Goal: Check status: Check status

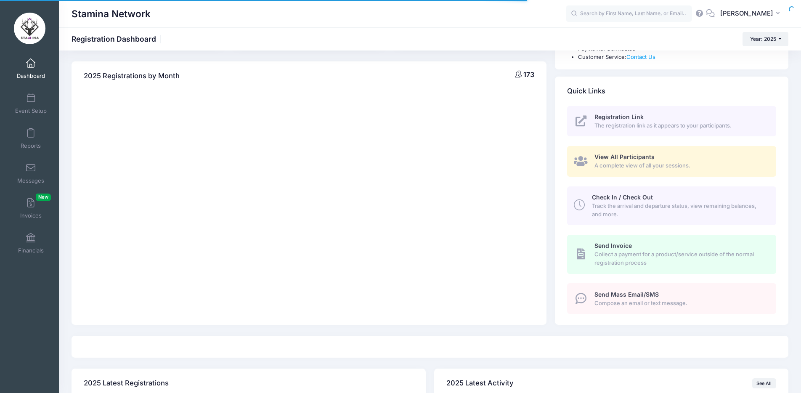
scroll to position [79, 0]
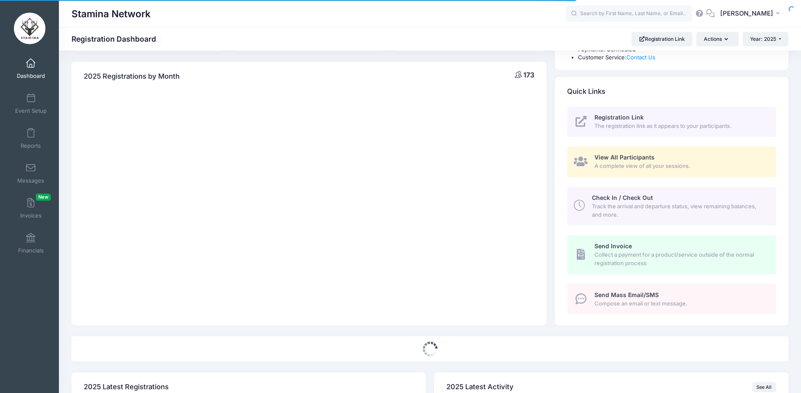
select select
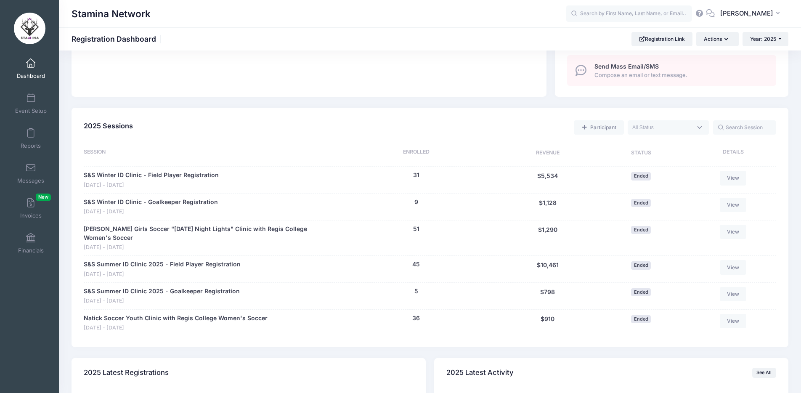
scroll to position [314, 0]
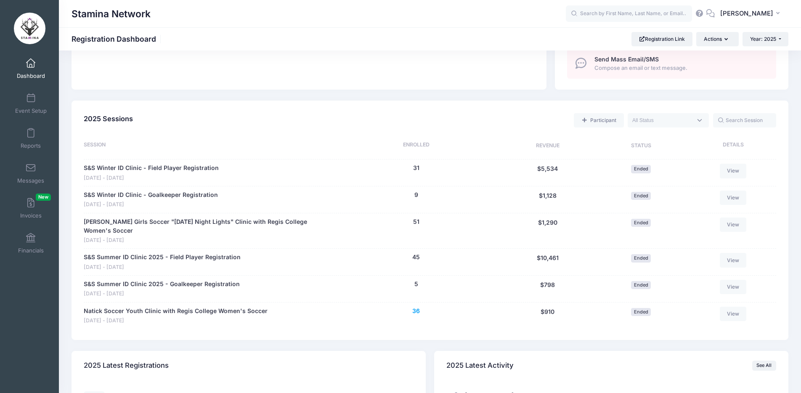
click at [416, 307] on button "36" at bounding box center [416, 311] width 8 height 9
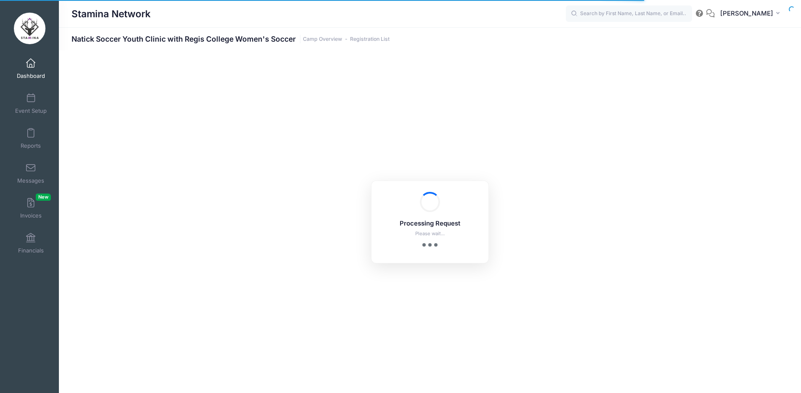
select select "10"
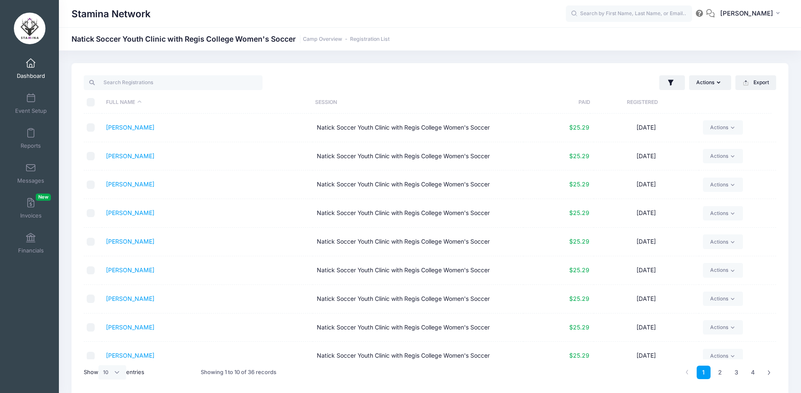
click at [468, 87] on div "Actions Assign Labels Send Email Send Payment Reminder Send Document Upload Rem…" at bounding box center [605, 82] width 351 height 17
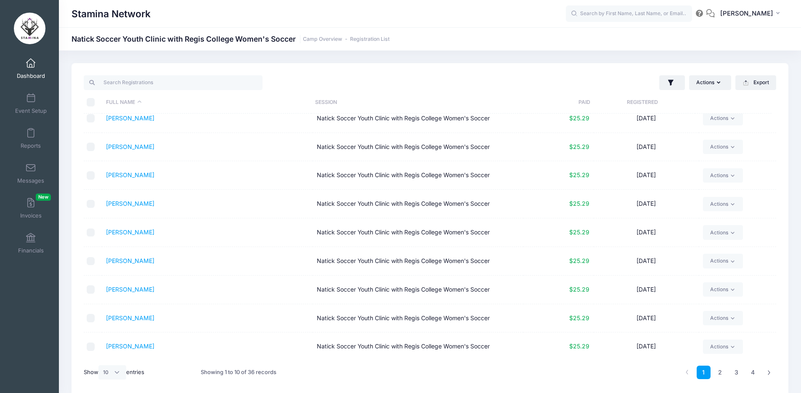
scroll to position [11, 0]
